Goal: Find contact information: Find contact information

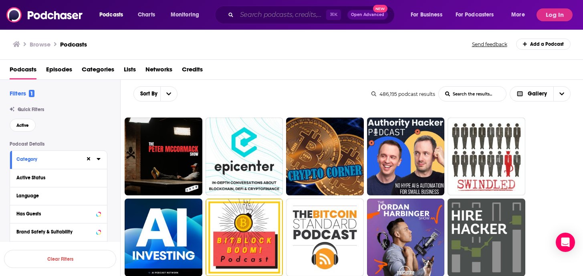
click at [262, 17] on input "Search podcasts, credits, & more..." at bounding box center [281, 14] width 89 height 13
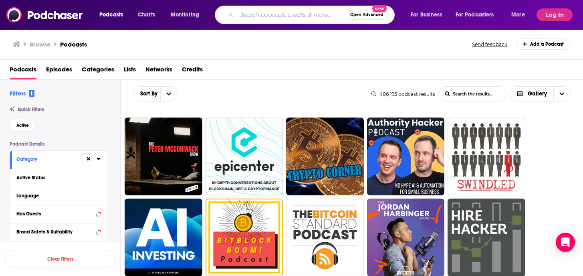
paste input "The Verywell Mind Podcast"
type input "The Verywell Mind Podcast"
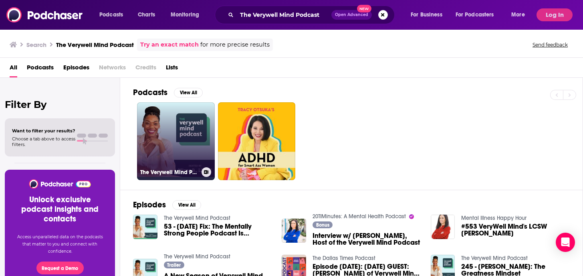
click at [186, 146] on link "The Verywell Mind Podcast" at bounding box center [176, 141] width 78 height 78
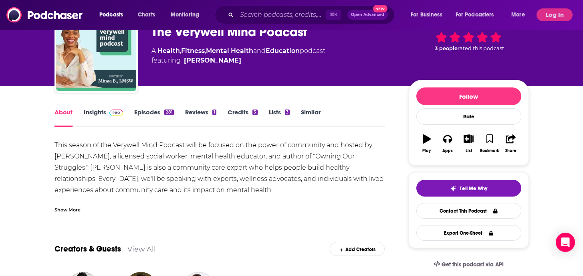
scroll to position [40, 0]
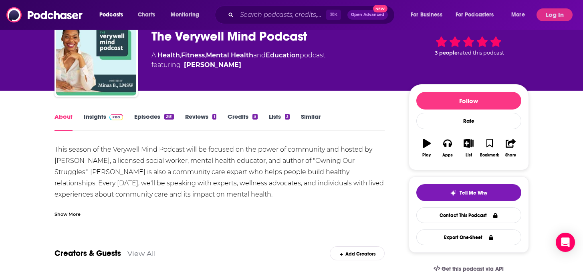
click at [109, 119] on span at bounding box center [114, 117] width 17 height 8
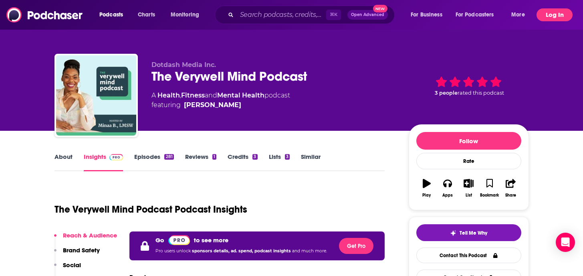
click at [554, 11] on button "Log In" at bounding box center [555, 14] width 36 height 13
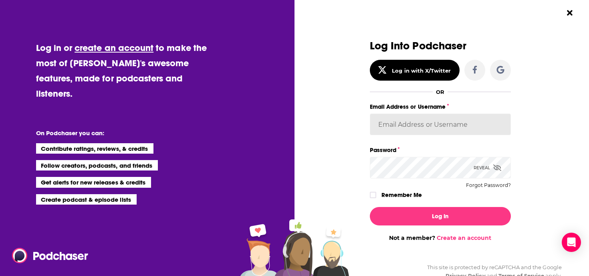
type input "melissa26784"
click at [402, 198] on label "Remember Me" at bounding box center [402, 195] width 40 height 10
click at [376, 198] on input "rememberMe" at bounding box center [373, 198] width 5 height 0
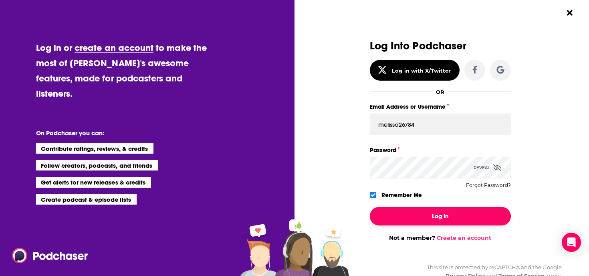
click at [410, 218] on button "Log In" at bounding box center [440, 216] width 141 height 18
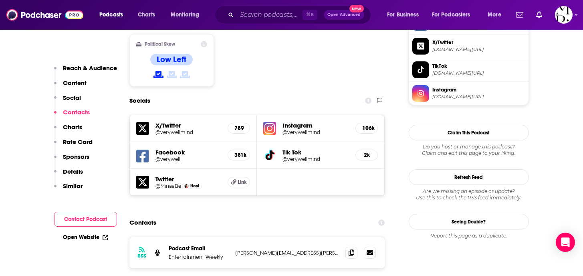
scroll to position [734, 0]
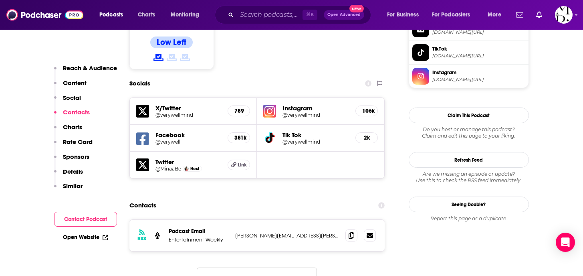
click at [309, 112] on h5 "@verywellmind" at bounding box center [316, 115] width 67 height 6
click at [351, 232] on icon at bounding box center [352, 235] width 6 height 6
